Goal: Task Accomplishment & Management: Manage account settings

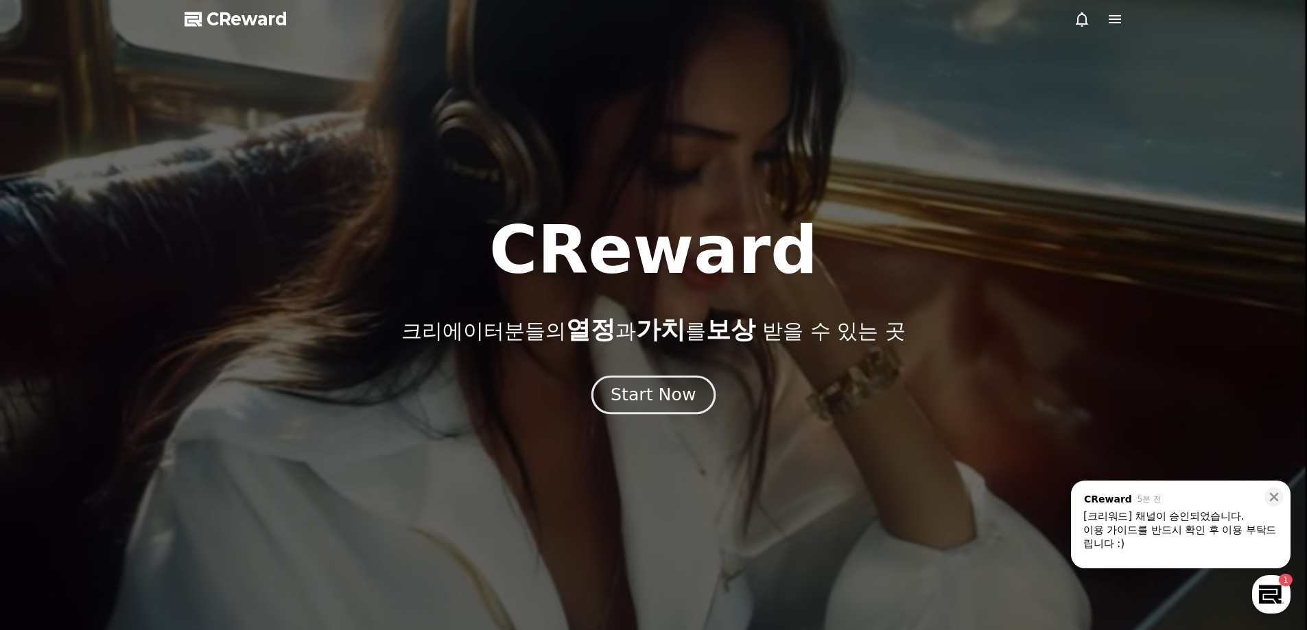
click at [661, 409] on button "Start Now" at bounding box center [653, 394] width 124 height 39
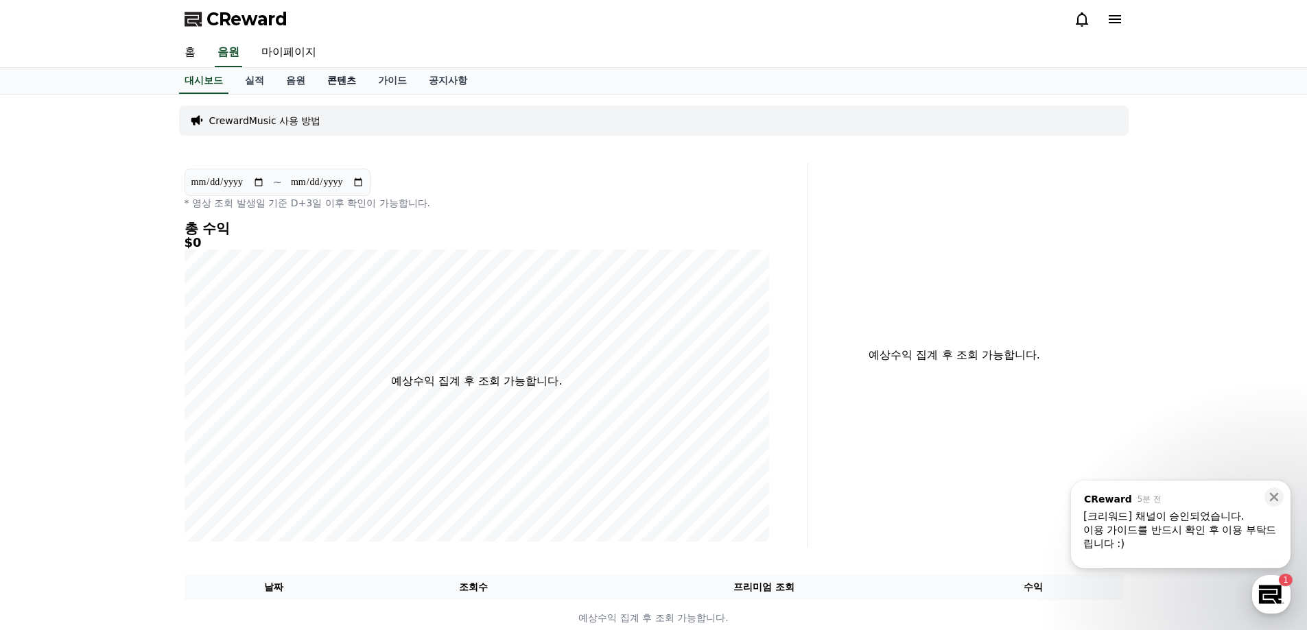
click at [331, 77] on link "콘텐츠" at bounding box center [341, 81] width 51 height 26
click at [290, 56] on link "마이페이지" at bounding box center [288, 52] width 77 height 29
select select "**********"
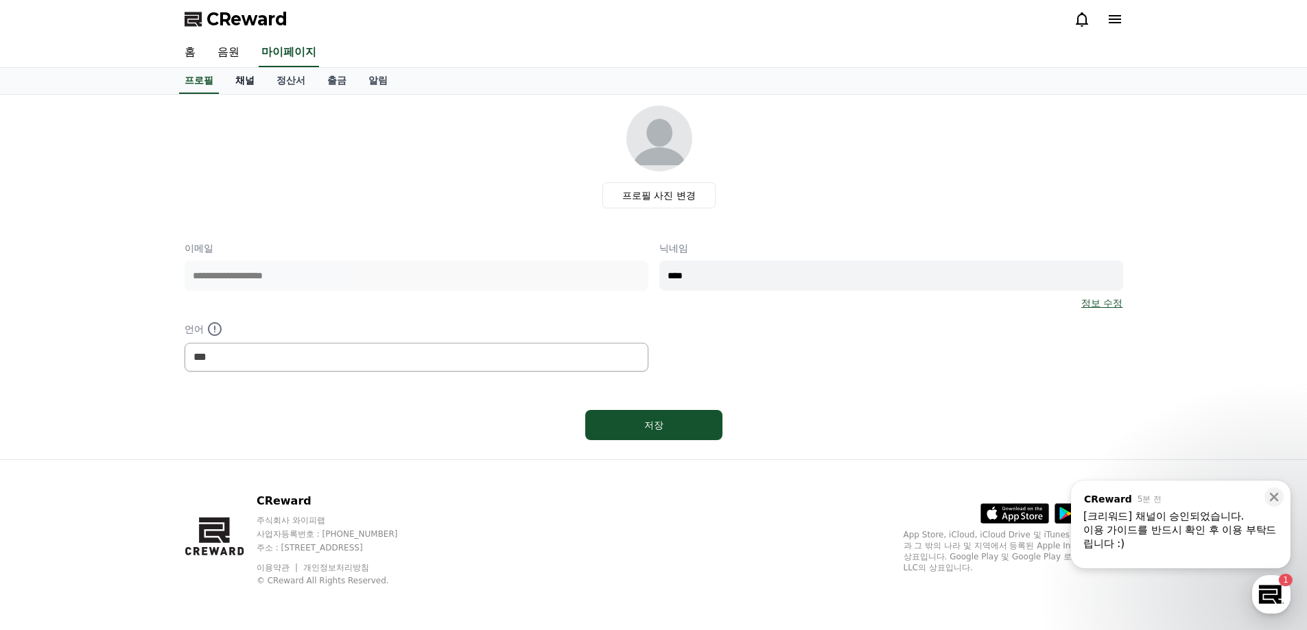
click at [243, 78] on link "채널" at bounding box center [244, 81] width 41 height 26
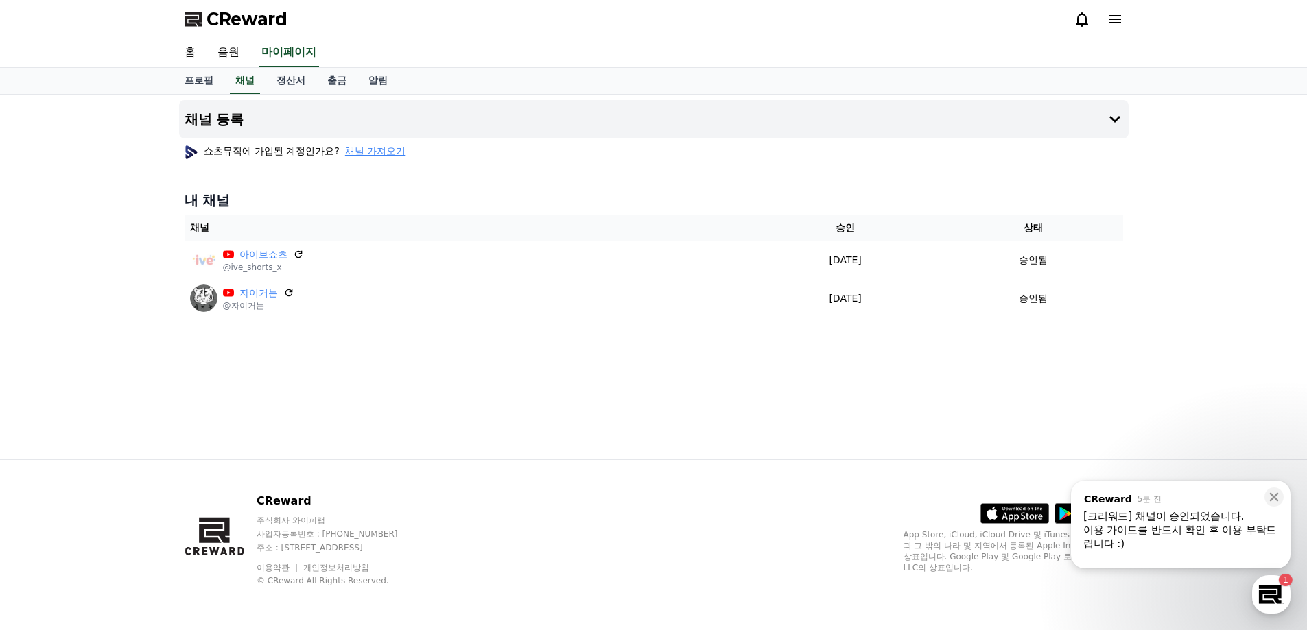
click at [1035, 380] on div "채널 등록 쇼츠뮤직에 가입된 계정인가요? 채널 가져오기 내 채널 채널 승인 상태 아이브쇼츠 @ive_shorts_x [DATE] 09-16 승…" at bounding box center [654, 277] width 960 height 365
